Goal: Task Accomplishment & Management: Manage account settings

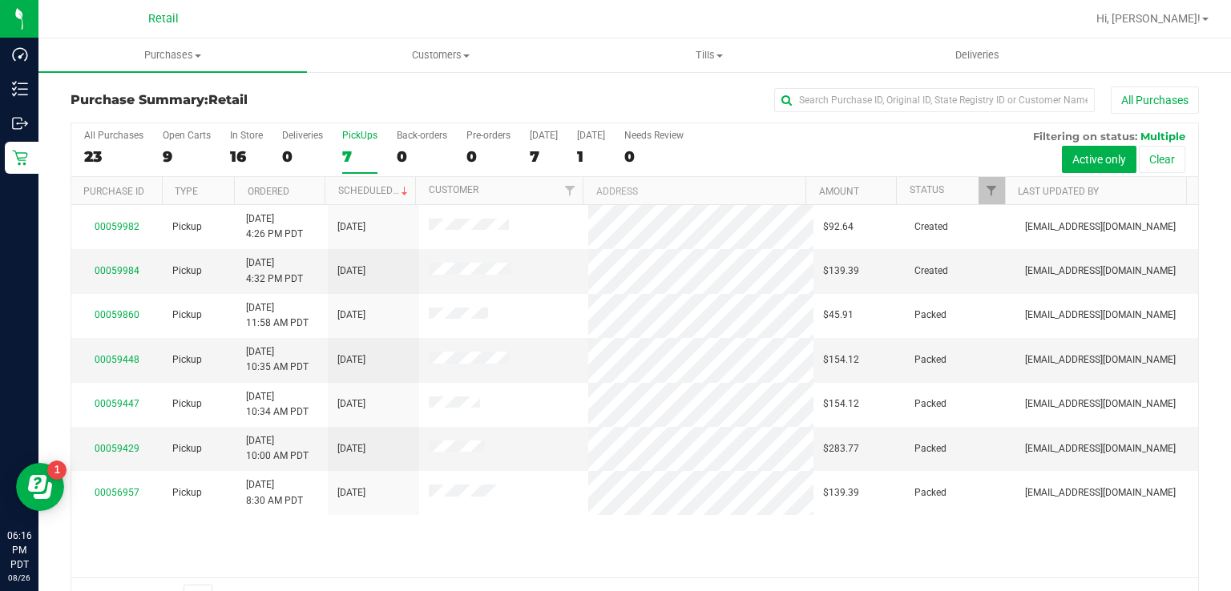
click at [347, 152] on div "7" at bounding box center [359, 156] width 35 height 18
click at [0, 0] on input "PickUps 7" at bounding box center [0, 0] width 0 height 0
click at [348, 140] on div "PickUps" at bounding box center [359, 135] width 35 height 11
click at [0, 0] on input "PickUps 7" at bounding box center [0, 0] width 0 height 0
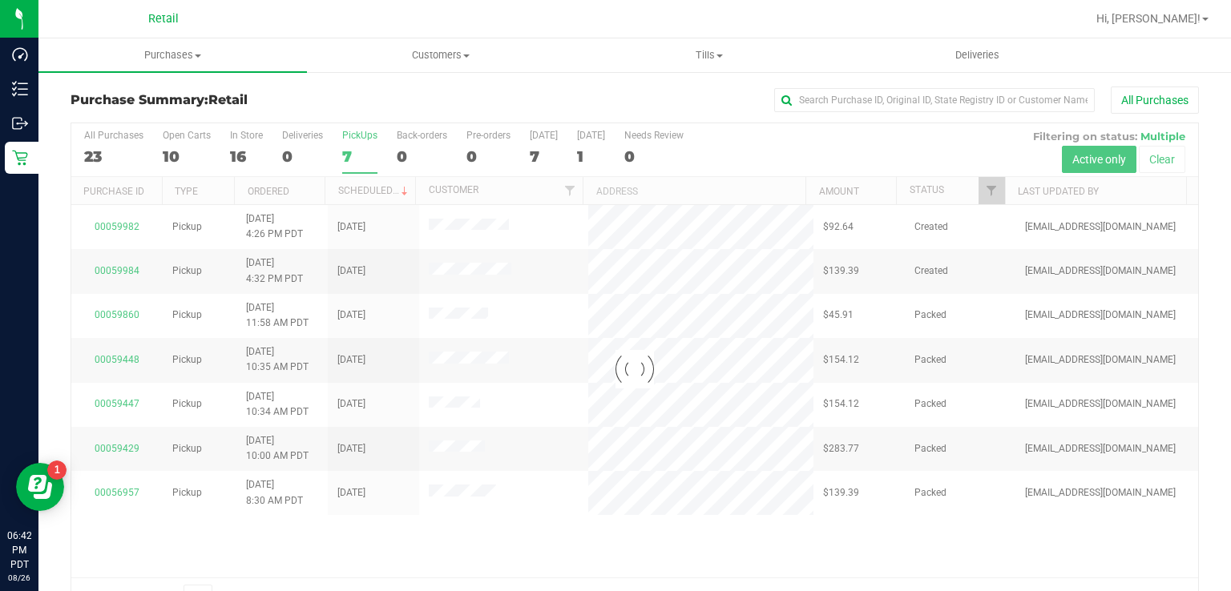
click at [355, 144] on div at bounding box center [634, 369] width 1126 height 493
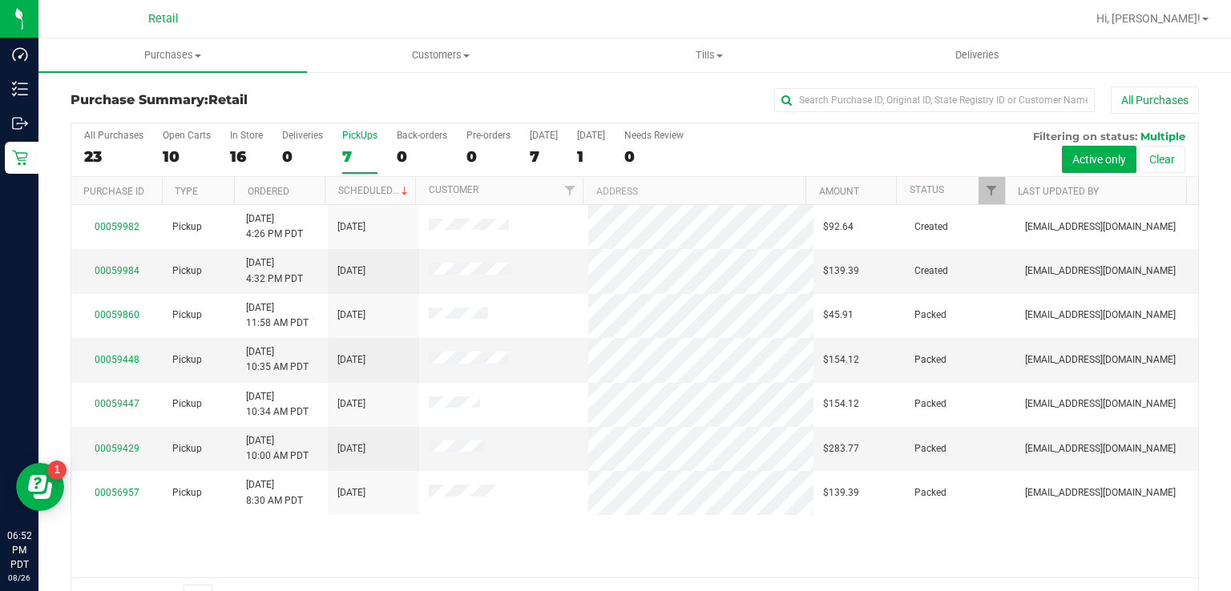
click at [366, 141] on label "PickUps 7" at bounding box center [359, 152] width 35 height 44
click at [0, 0] on input "PickUps 7" at bounding box center [0, 0] width 0 height 0
click at [362, 154] on div "7" at bounding box center [359, 156] width 35 height 18
click at [0, 0] on input "PickUps 7" at bounding box center [0, 0] width 0 height 0
click at [359, 154] on div "7" at bounding box center [359, 156] width 35 height 18
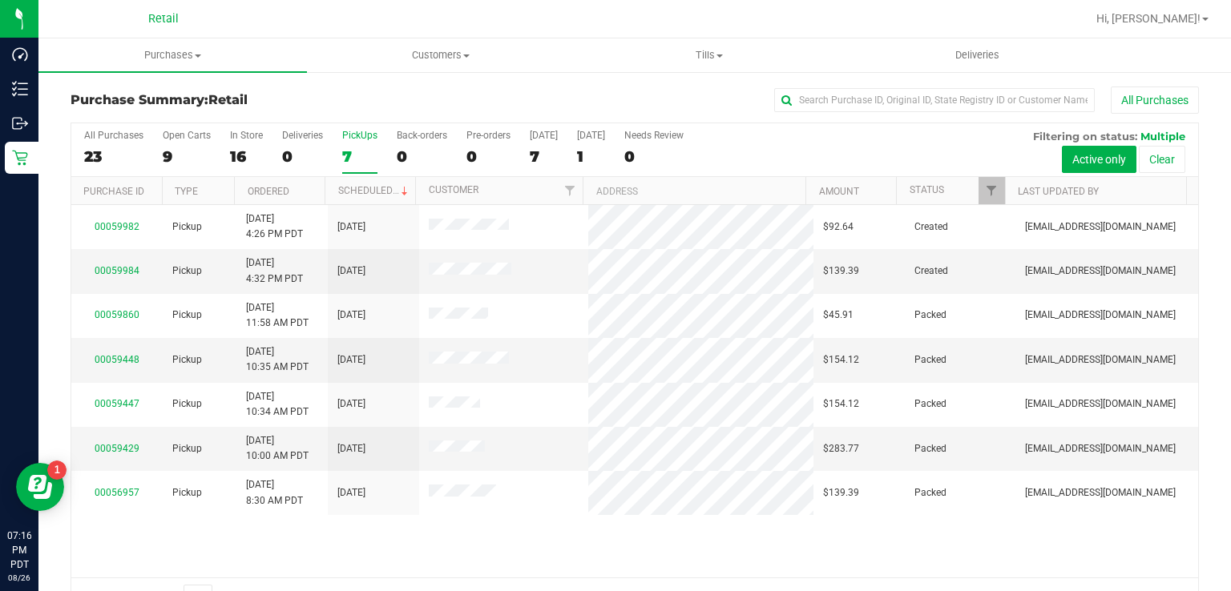
click at [0, 0] on input "PickUps 7" at bounding box center [0, 0] width 0 height 0
click at [347, 154] on div "7" at bounding box center [359, 156] width 35 height 18
click at [0, 0] on input "PickUps 7" at bounding box center [0, 0] width 0 height 0
